Goal: Task Accomplishment & Management: Use online tool/utility

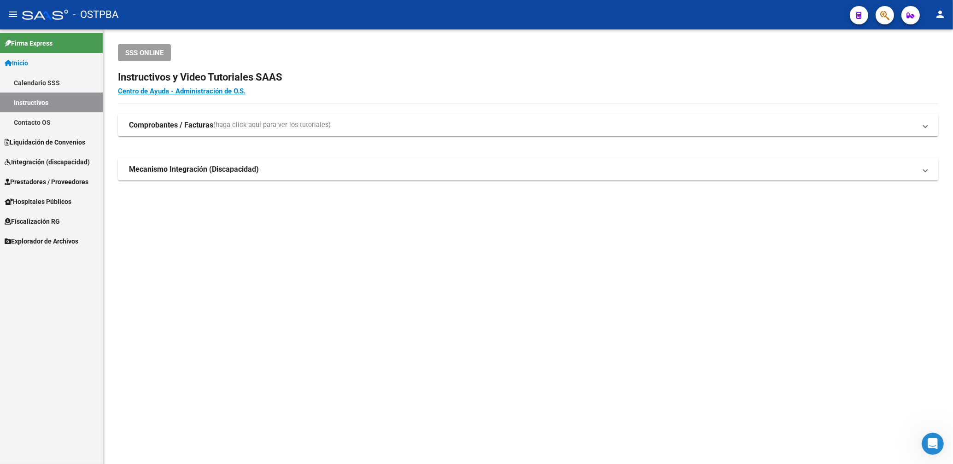
click at [54, 235] on link "Explorador de Archivos" at bounding box center [51, 241] width 103 height 20
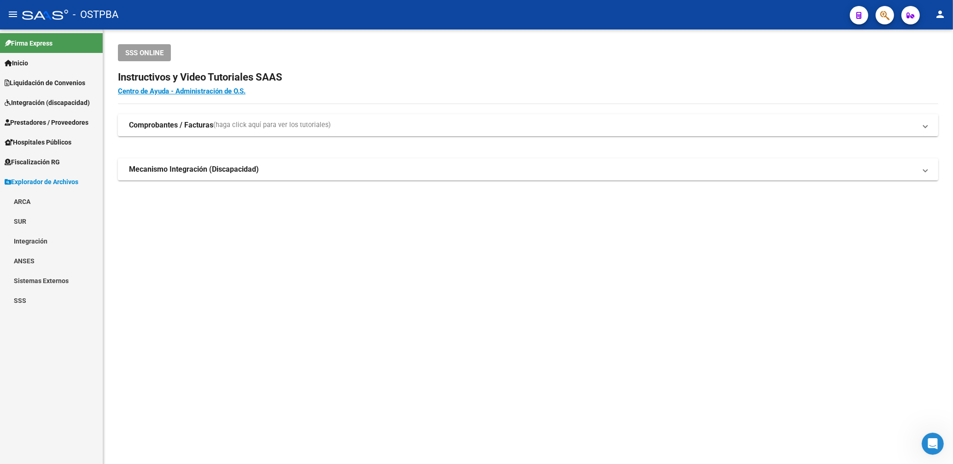
click at [27, 198] on link "ARCA" at bounding box center [51, 202] width 103 height 20
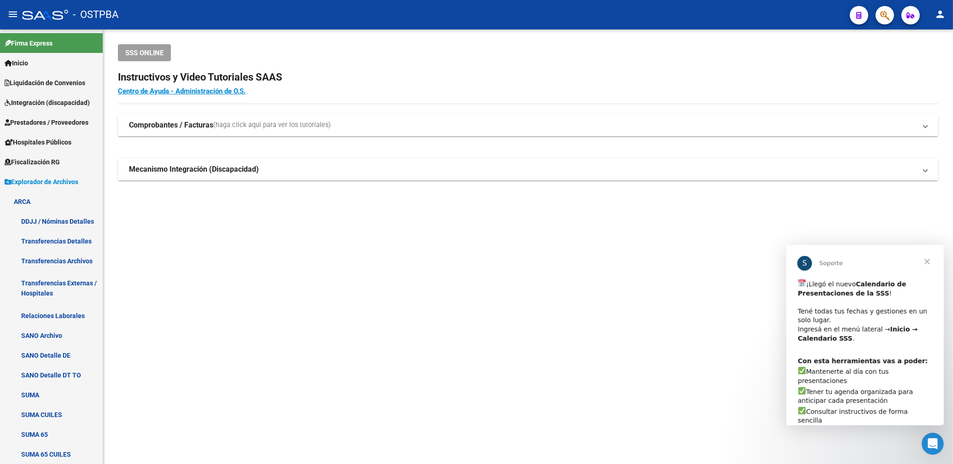
click at [706, 349] on mat-sidenav-content "SSS ONLINE Instructivos y Video Tutoriales SAAS Centro de Ayuda - Administració…" at bounding box center [528, 246] width 850 height 435
click at [929, 258] on span "Cerrar" at bounding box center [926, 260] width 33 height 33
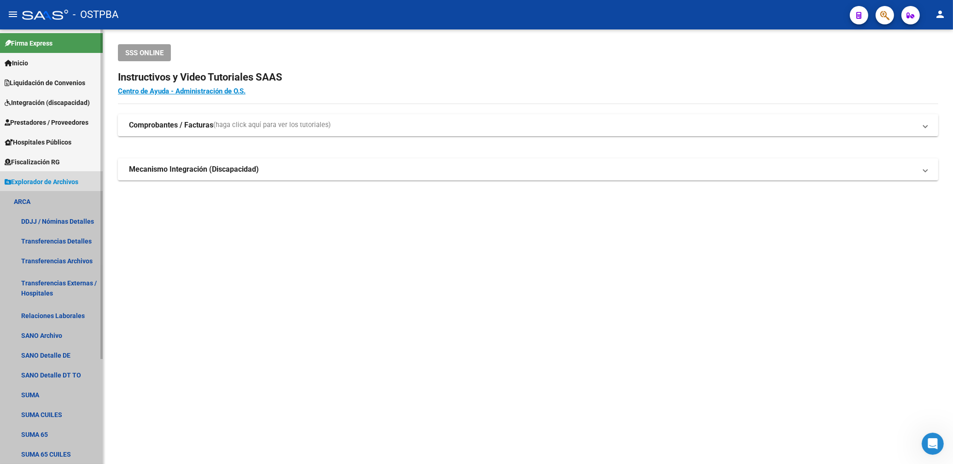
click at [23, 198] on link "ARCA" at bounding box center [51, 202] width 103 height 20
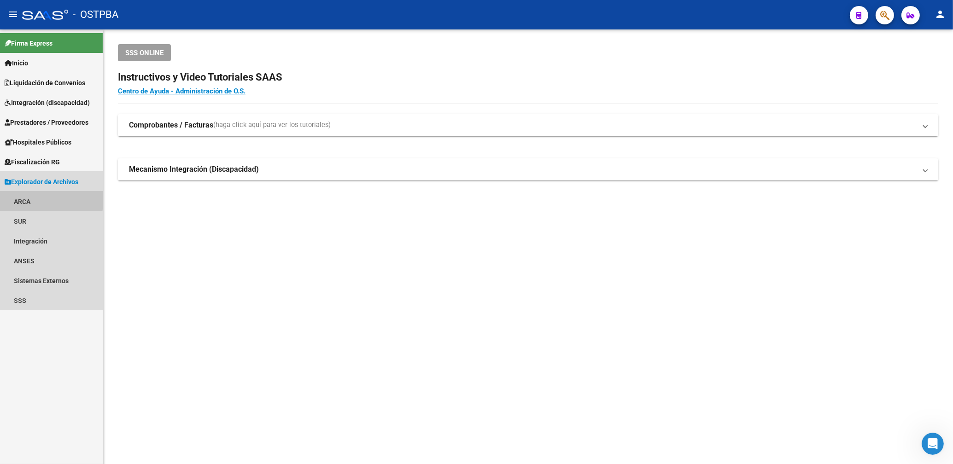
click at [23, 198] on link "ARCA" at bounding box center [51, 202] width 103 height 20
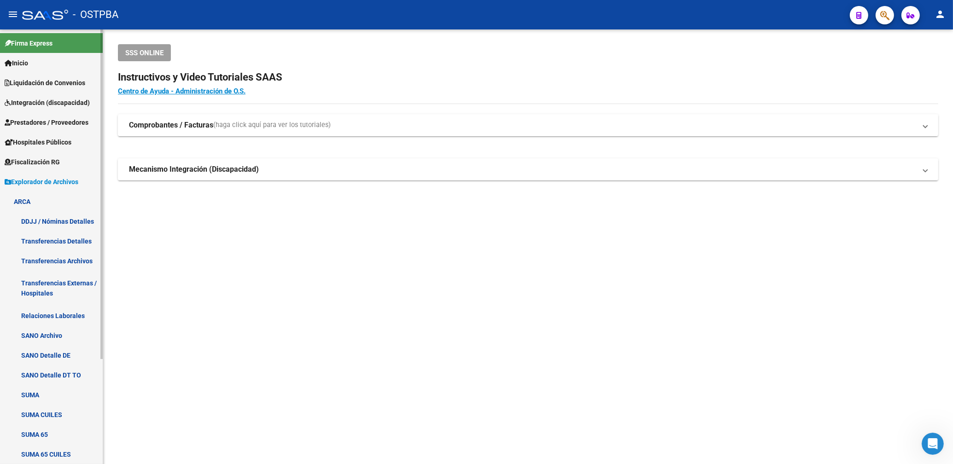
click at [80, 264] on link "Transferencias Archivos" at bounding box center [51, 261] width 103 height 20
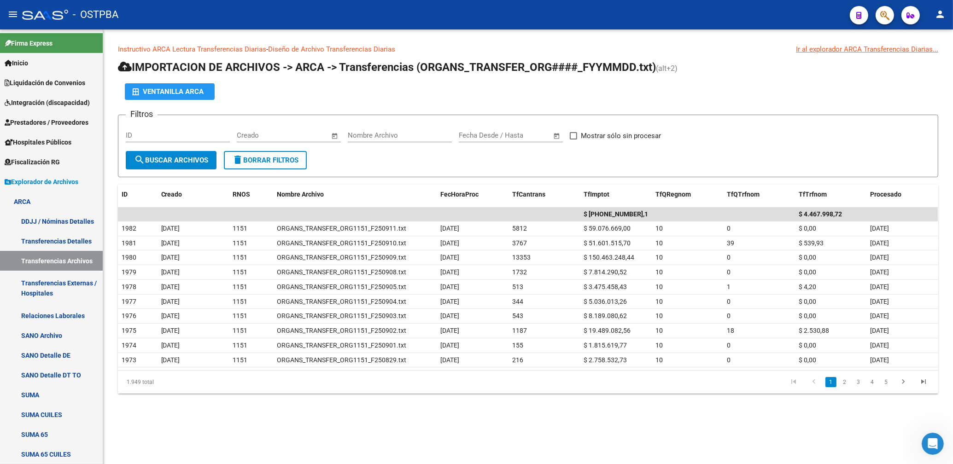
click at [367, 405] on div "Instructivo ARCA Lectura Transferencias Diarias - Diseño de Archivo Transferenc…" at bounding box center [528, 226] width 850 height 394
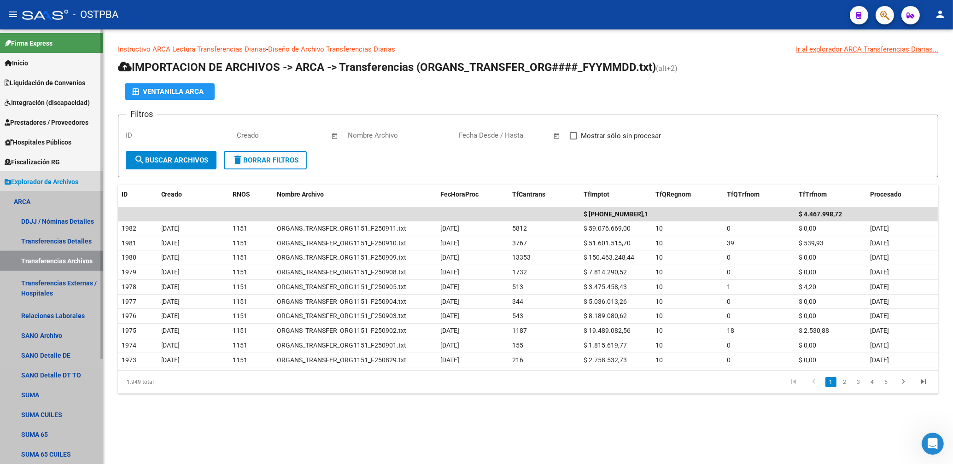
click at [54, 263] on link "Transferencias Archivos" at bounding box center [51, 261] width 103 height 20
click at [28, 198] on link "ARCA" at bounding box center [51, 202] width 103 height 20
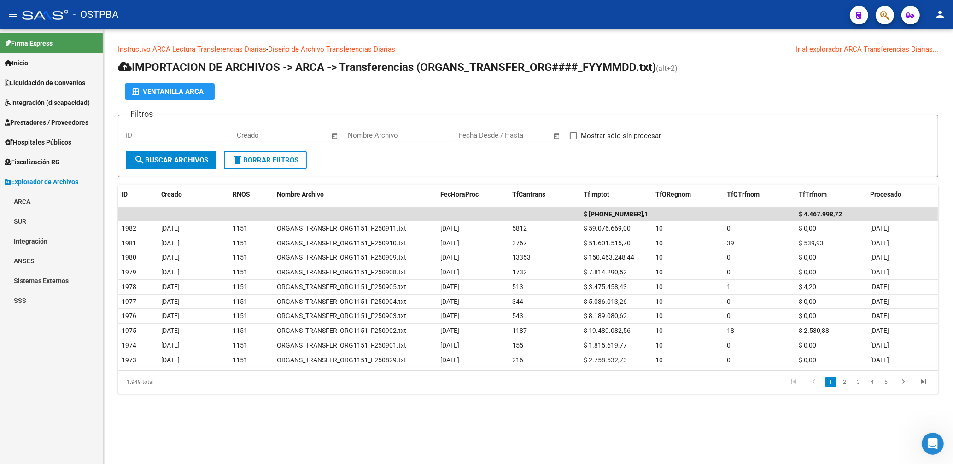
click at [49, 117] on span "Prestadores / Proveedores" at bounding box center [47, 122] width 84 height 10
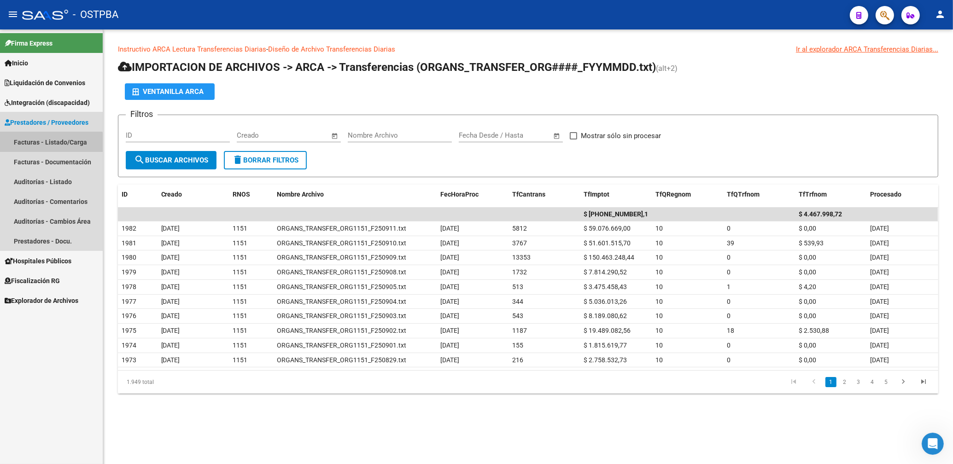
click at [50, 143] on link "Facturas - Listado/Carga" at bounding box center [51, 142] width 103 height 20
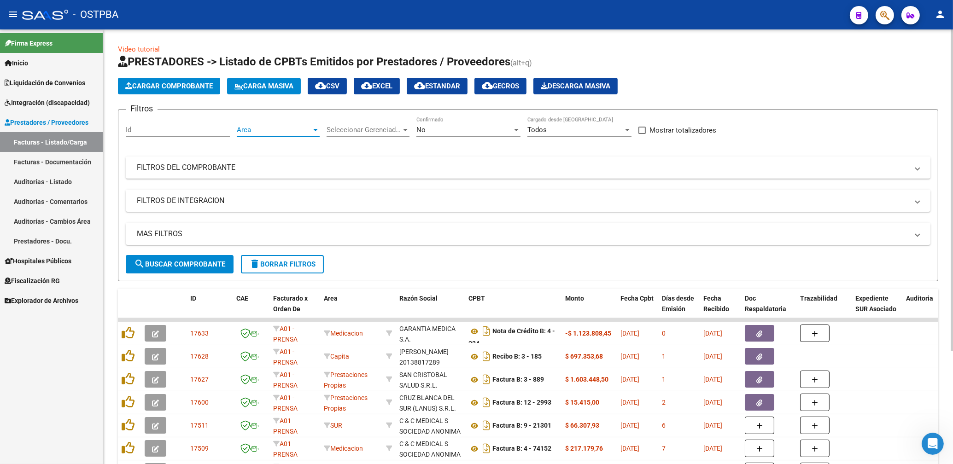
click at [293, 130] on span "Area" at bounding box center [274, 130] width 75 height 8
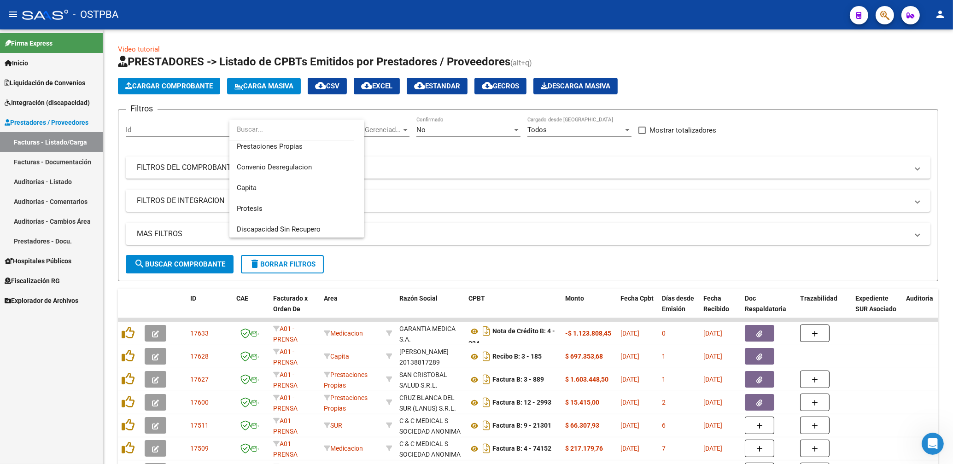
scroll to position [122, 0]
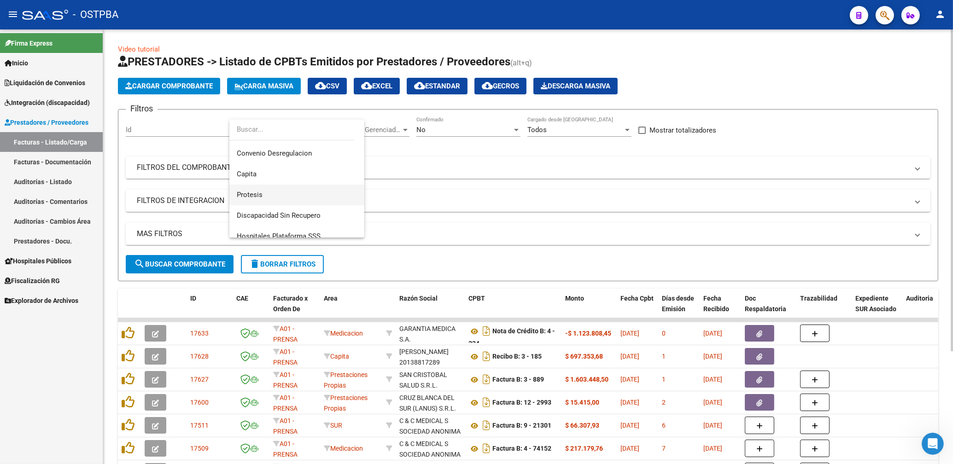
drag, startPoint x: 261, startPoint y: 195, endPoint x: 274, endPoint y: 188, distance: 14.5
click at [264, 192] on span "Protesis" at bounding box center [297, 195] width 120 height 21
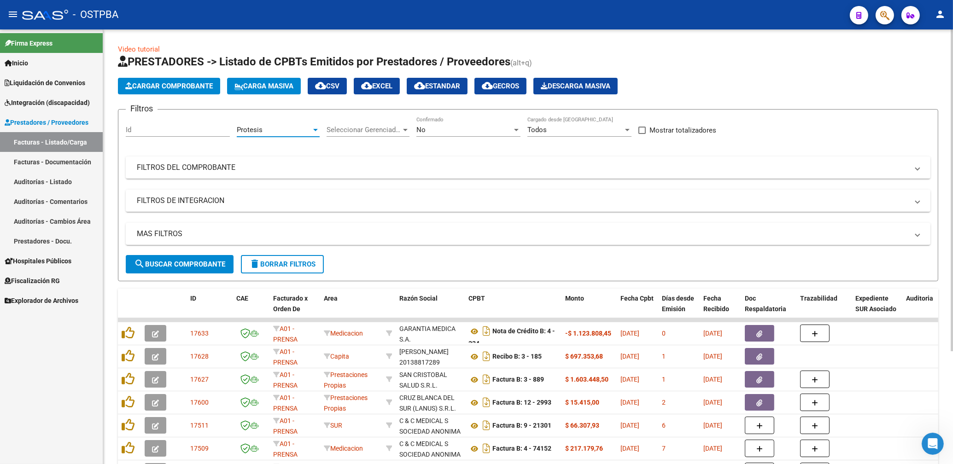
click at [436, 130] on div "No" at bounding box center [464, 130] width 96 height 8
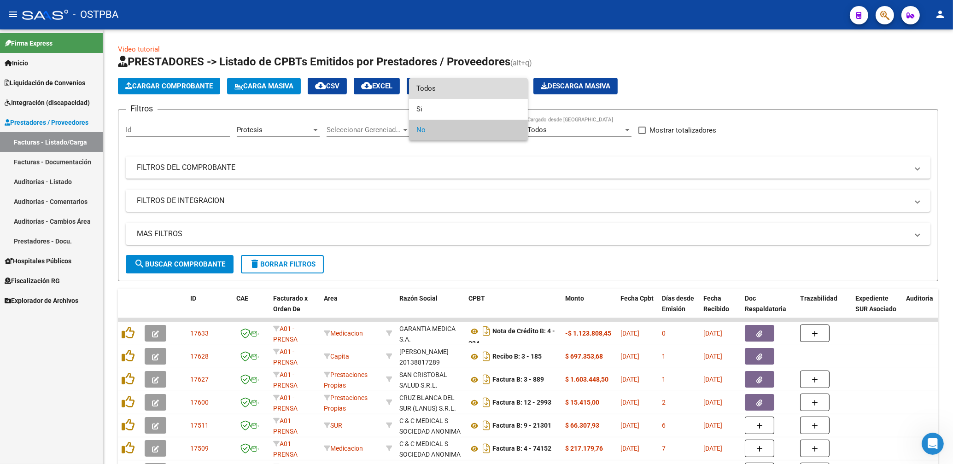
click at [431, 87] on span "Todos" at bounding box center [468, 88] width 104 height 21
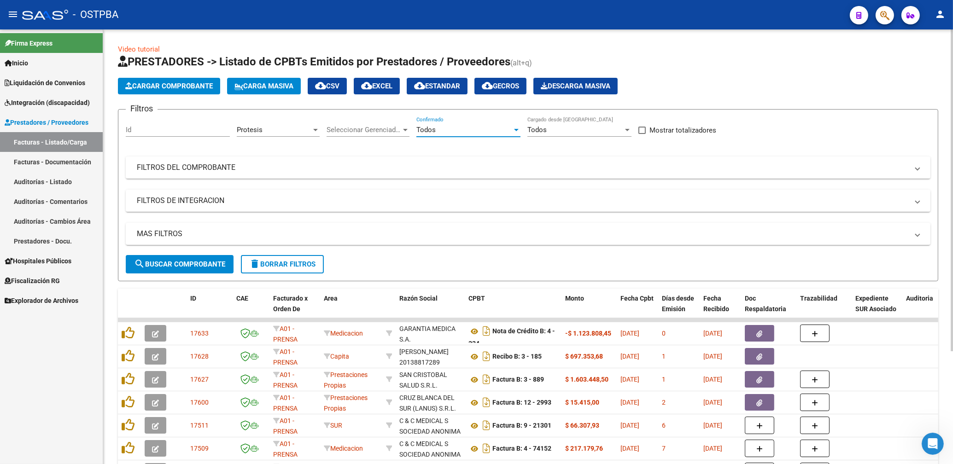
click at [212, 262] on span "search Buscar Comprobante" at bounding box center [179, 264] width 91 height 8
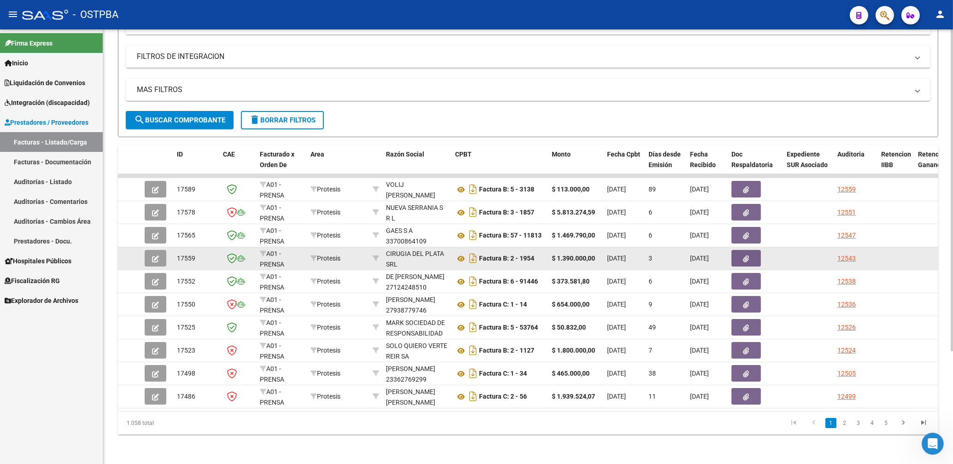
scroll to position [151, 0]
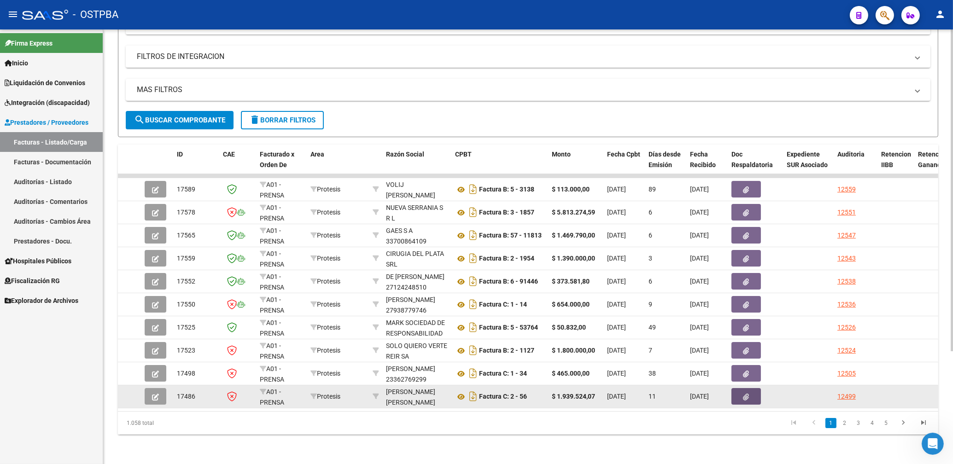
click at [747, 394] on icon "button" at bounding box center [746, 397] width 6 height 7
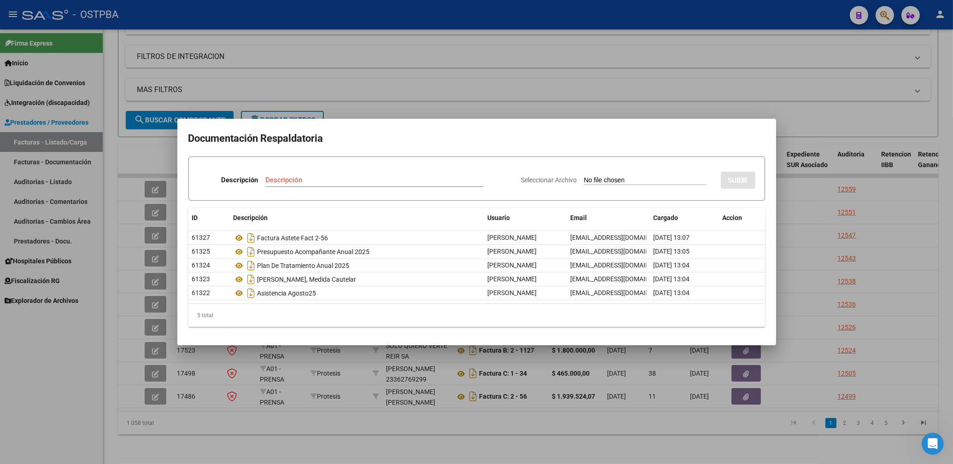
click at [443, 72] on div at bounding box center [476, 232] width 953 height 464
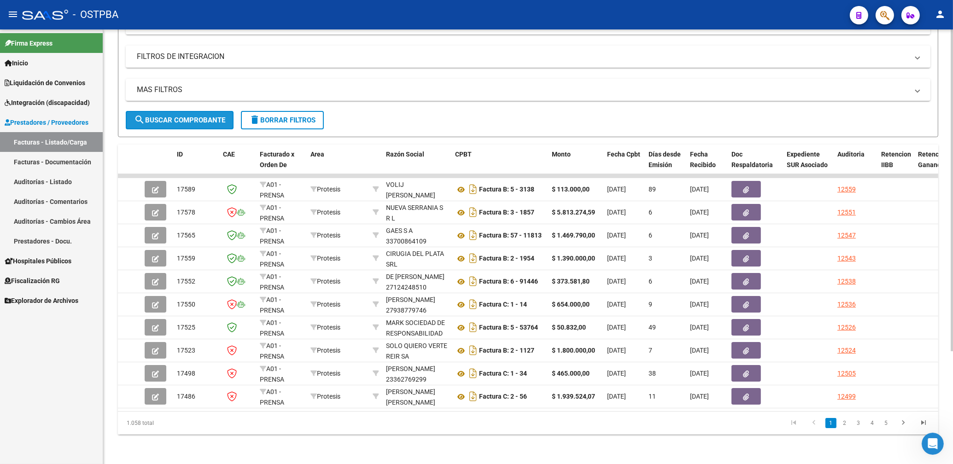
click at [177, 116] on span "search Buscar Comprobante" at bounding box center [179, 120] width 91 height 8
